Goal: Transaction & Acquisition: Book appointment/travel/reservation

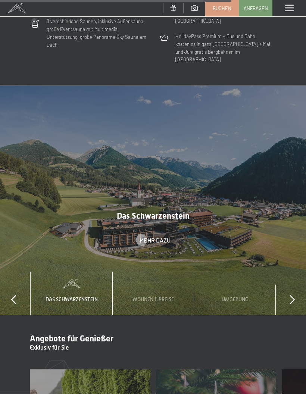
scroll to position [2096, 0]
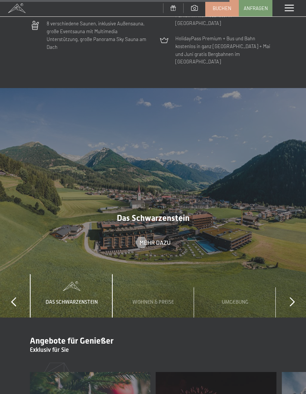
click at [173, 274] on div "Wohnen & Preise" at bounding box center [153, 296] width 53 height 44
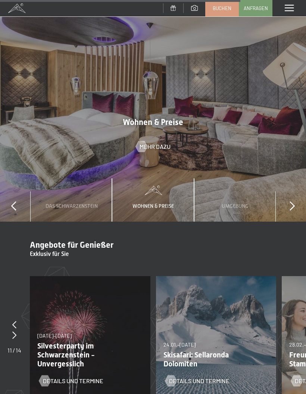
scroll to position [2189, 0]
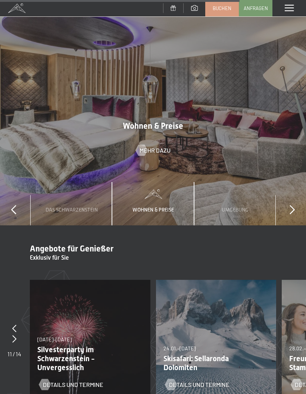
click at [294, 205] on icon at bounding box center [292, 209] width 5 height 9
click at [242, 207] on span "Wichtiges" at bounding box center [235, 210] width 26 height 6
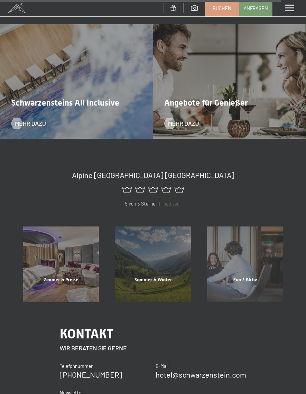
scroll to position [2618, 0]
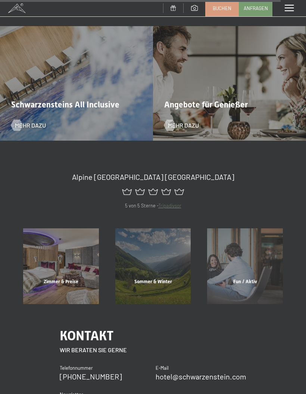
click at [71, 279] on div "Zimmer & Preise" at bounding box center [61, 291] width 92 height 25
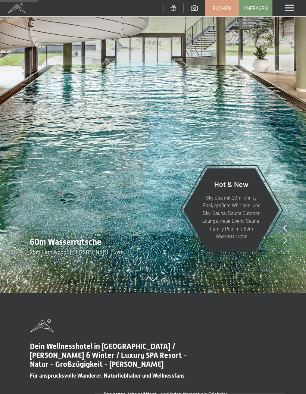
scroll to position [364, 0]
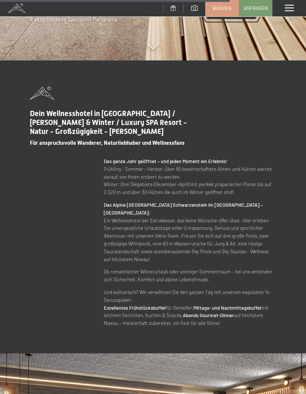
scroll to position [2118, 0]
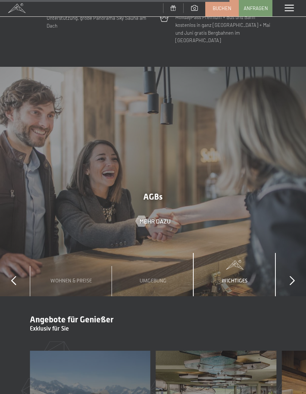
click at [243, 253] on div "Wichtiges" at bounding box center [234, 275] width 37 height 44
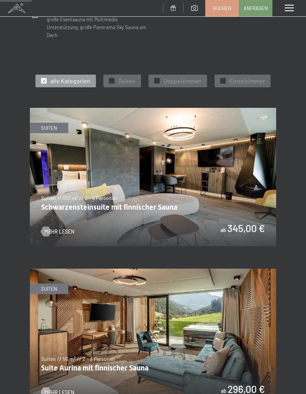
scroll to position [294, 0]
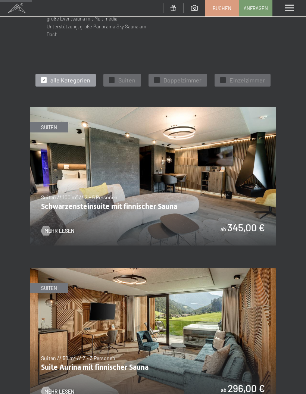
click at [173, 76] on span "Doppelzimmer" at bounding box center [183, 80] width 38 height 8
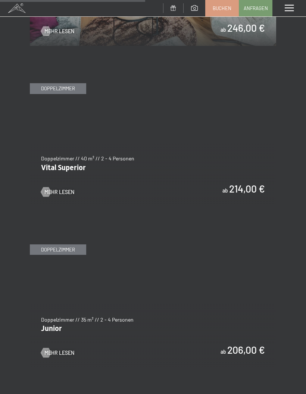
scroll to position [655, 0]
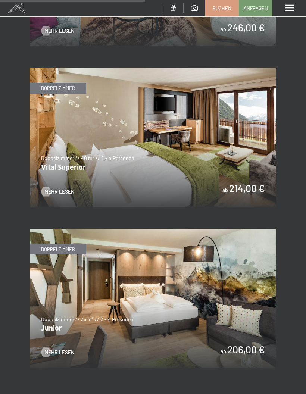
click at [68, 349] on span "Mehr Lesen" at bounding box center [59, 352] width 30 height 7
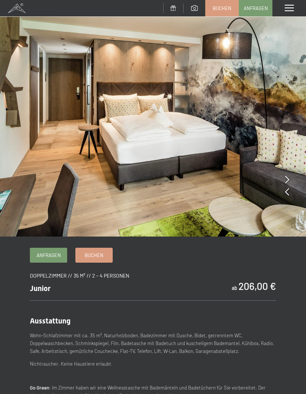
click at [290, 180] on img at bounding box center [153, 118] width 306 height 237
click at [288, 178] on icon at bounding box center [287, 179] width 4 height 7
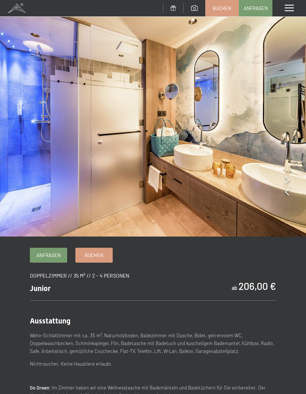
click at [289, 178] on icon at bounding box center [287, 179] width 4 height 7
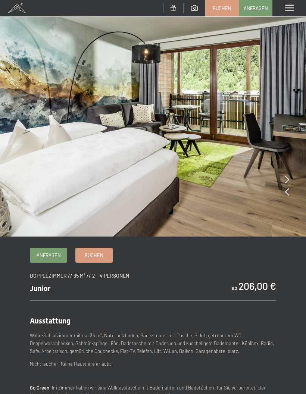
click at [287, 193] on icon at bounding box center [287, 191] width 4 height 7
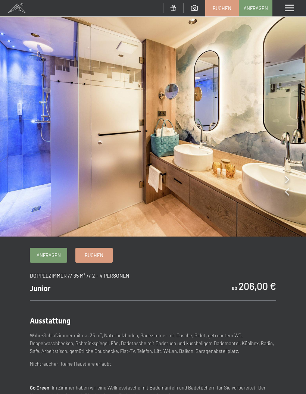
click at [287, 193] on icon at bounding box center [287, 191] width 4 height 7
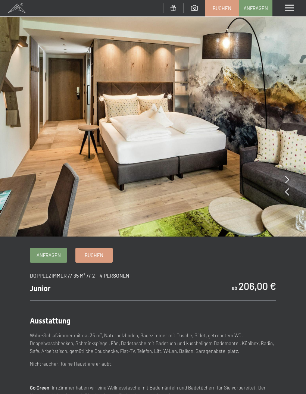
click at [286, 195] on icon at bounding box center [287, 191] width 4 height 7
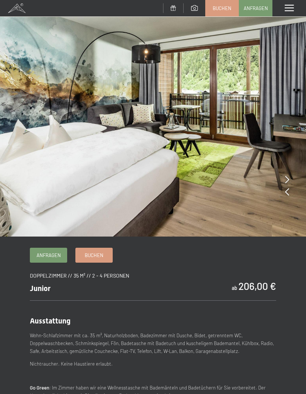
click at [287, 193] on icon at bounding box center [287, 191] width 4 height 7
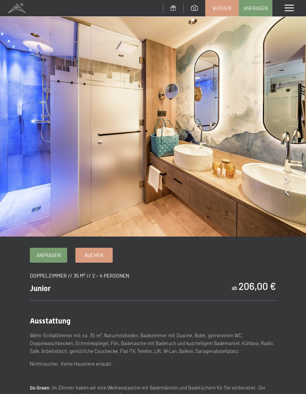
click at [286, 195] on icon at bounding box center [287, 191] width 4 height 7
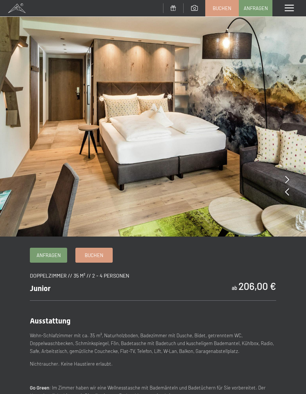
click at [287, 196] on icon at bounding box center [287, 191] width 4 height 7
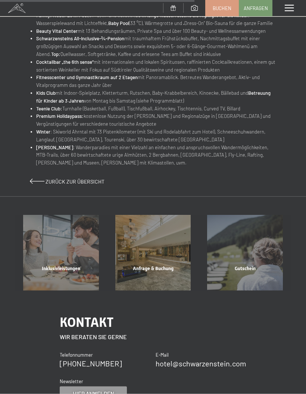
scroll to position [413, 0]
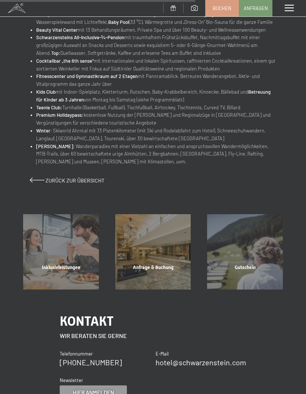
click at [80, 268] on div "Inklusivleistungen" at bounding box center [61, 276] width 92 height 25
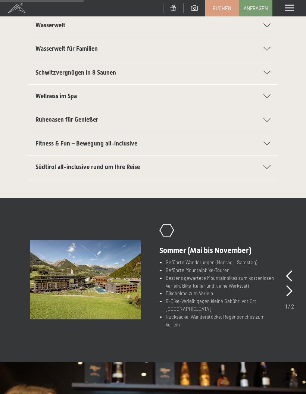
scroll to position [190, 0]
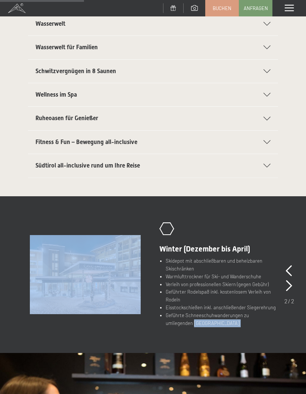
click at [291, 228] on div "slide 2 of 2 .st0{fill:none;stroke:#FFFFFF;stroke-width:2;stroke-linecap:round;…" at bounding box center [153, 275] width 306 height 105
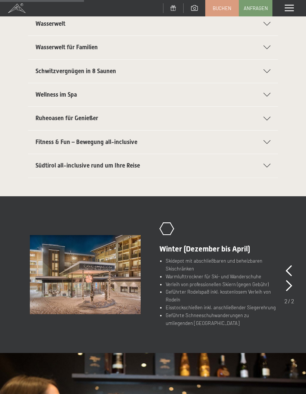
click at [289, 287] on icon at bounding box center [289, 285] width 6 height 11
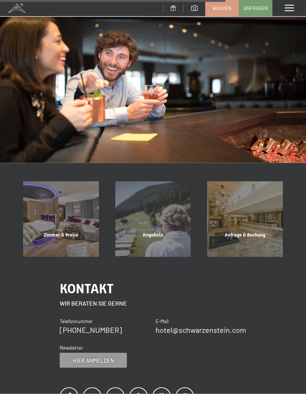
scroll to position [538, 0]
click at [164, 227] on div "Angebote Mehr erfahren" at bounding box center [153, 219] width 92 height 76
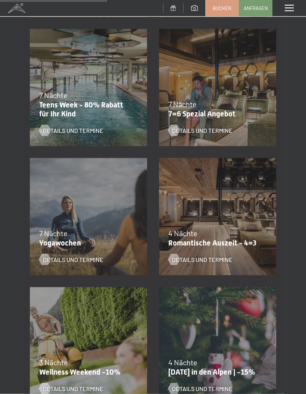
scroll to position [406, 0]
click at [221, 260] on span "Details und Termine" at bounding box center [202, 259] width 60 height 8
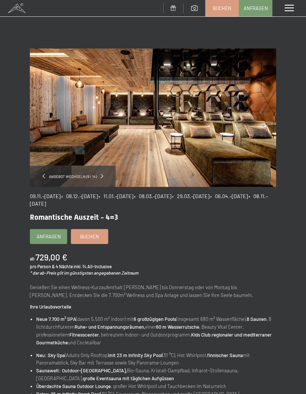
click at [50, 175] on span "Angebot wechseln (9 / 14)" at bounding box center [73, 176] width 56 height 5
click at [52, 180] on div "Angebot wechseln (9 / 14)" at bounding box center [73, 176] width 86 height 21
click at [102, 176] on span at bounding box center [102, 176] width 3 height 4
